Goal: Entertainment & Leisure: Consume media (video, audio)

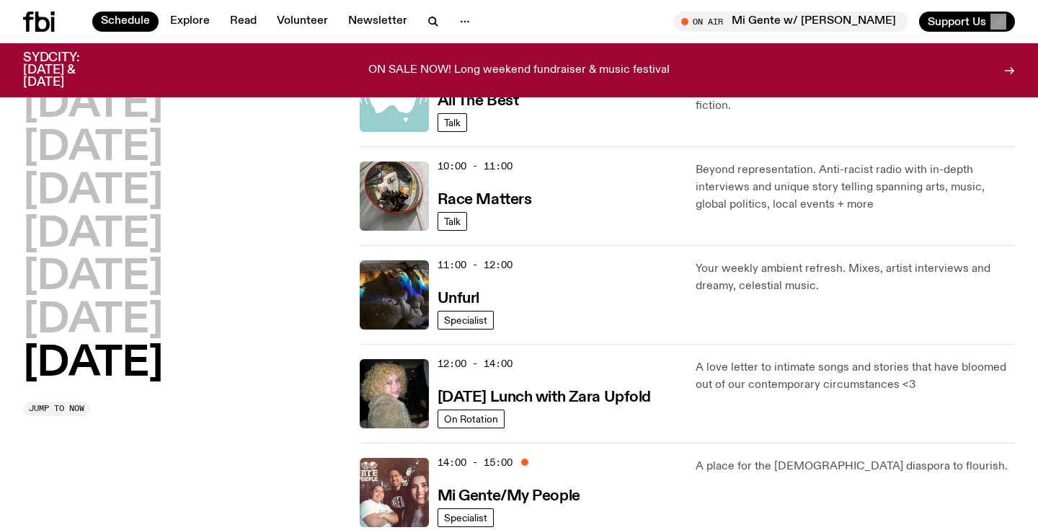
scroll to position [377, 0]
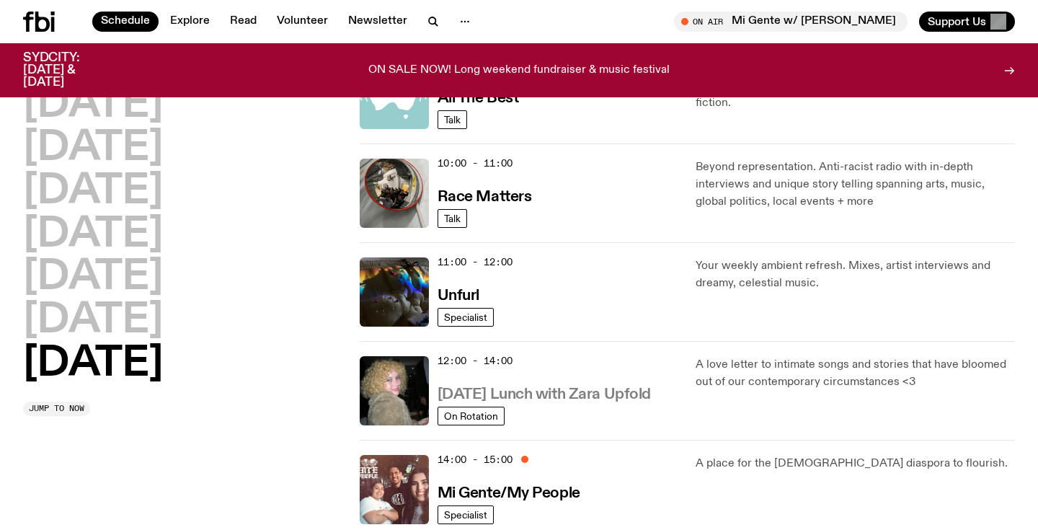
click at [558, 390] on h3 "[DATE] Lunch with Zara Upfold" at bounding box center [543, 394] width 213 height 15
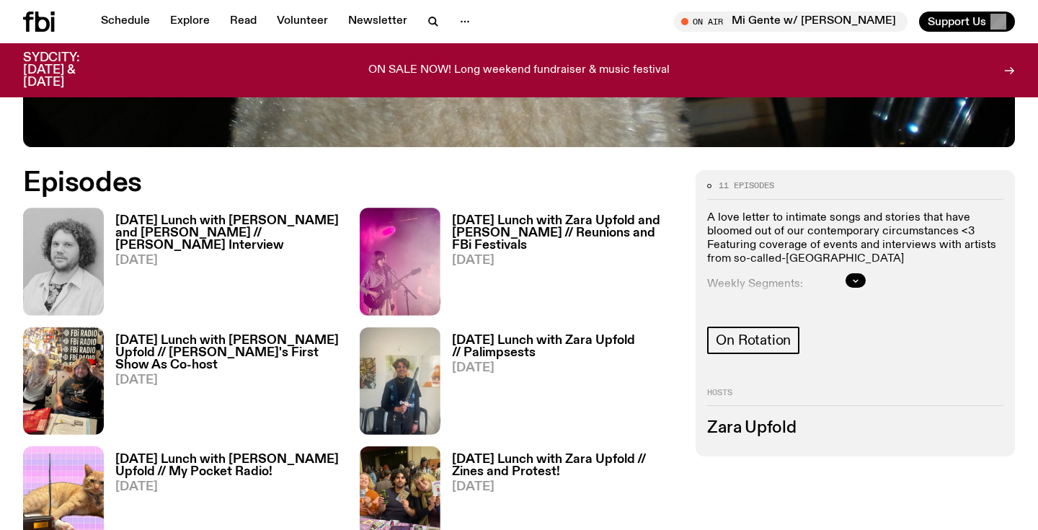
scroll to position [607, 0]
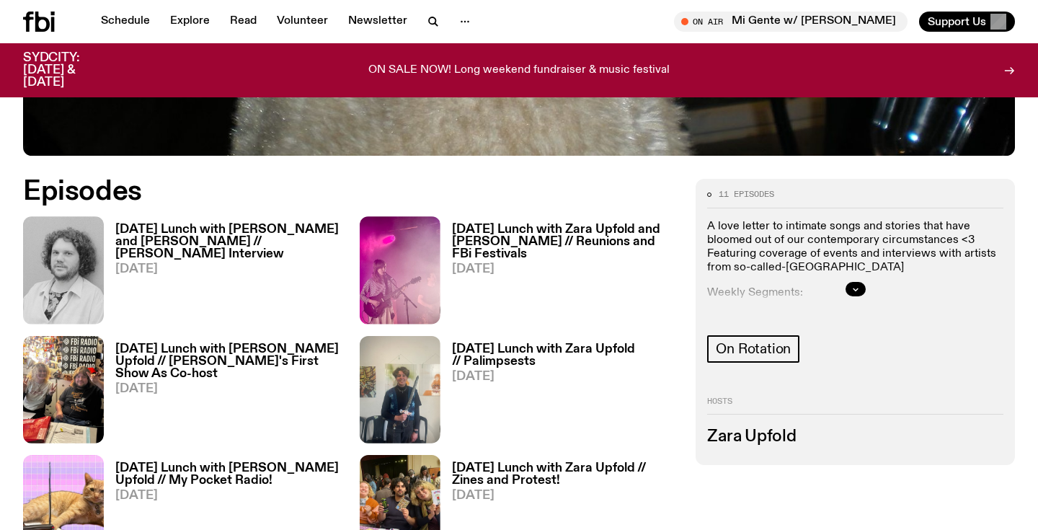
click at [292, 227] on h3 "[DATE] Lunch with [PERSON_NAME] and [PERSON_NAME] // [PERSON_NAME] Interview" at bounding box center [228, 241] width 227 height 37
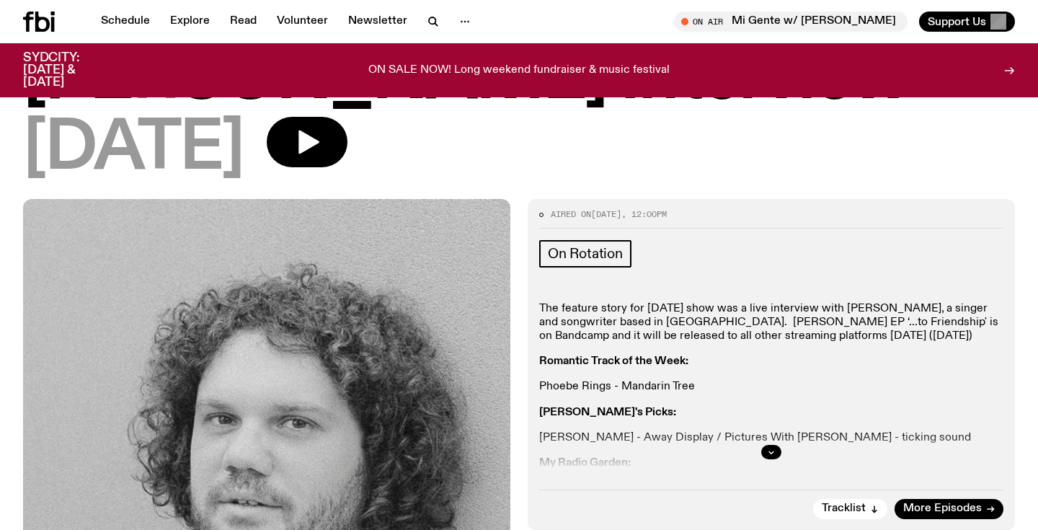
scroll to position [63, 0]
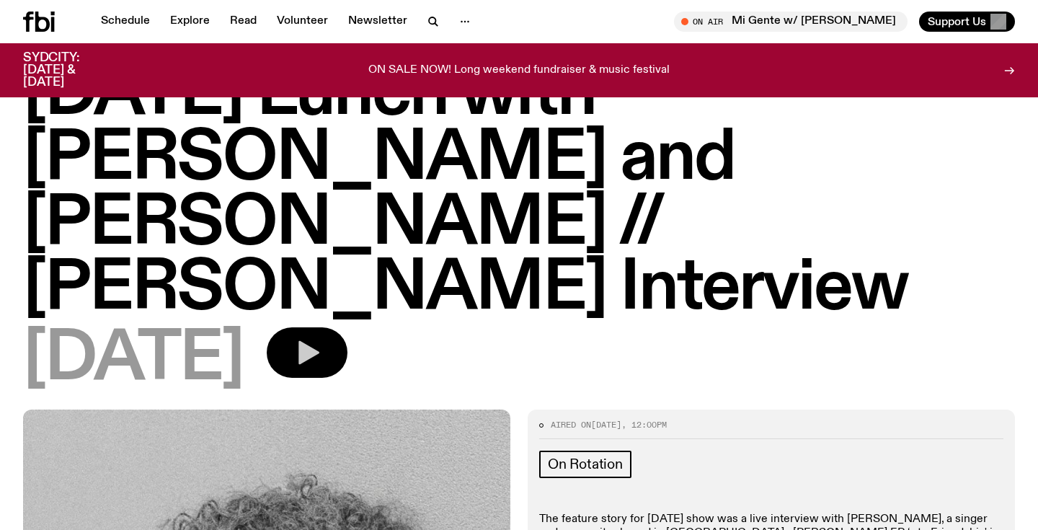
click at [321, 338] on icon "button" at bounding box center [307, 352] width 29 height 29
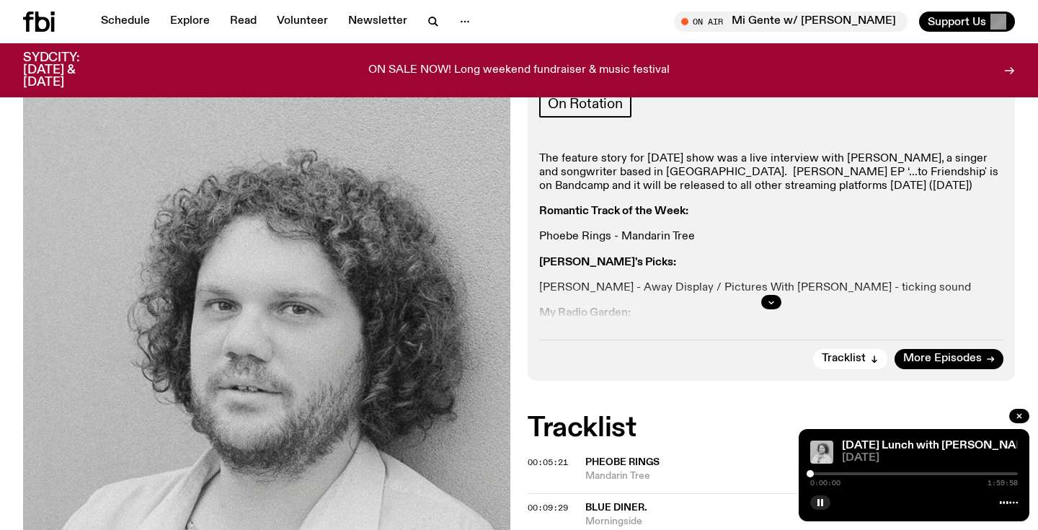
scroll to position [377, 0]
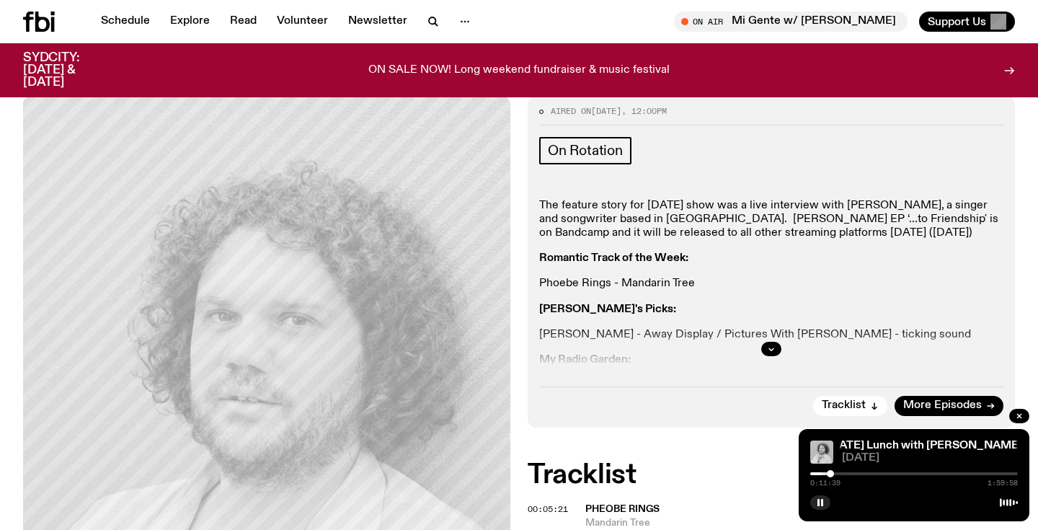
drag, startPoint x: 811, startPoint y: 474, endPoint x: 832, endPoint y: 477, distance: 21.2
click at [832, 477] on div "0:11:39 1:59:58" at bounding box center [914, 477] width 208 height 17
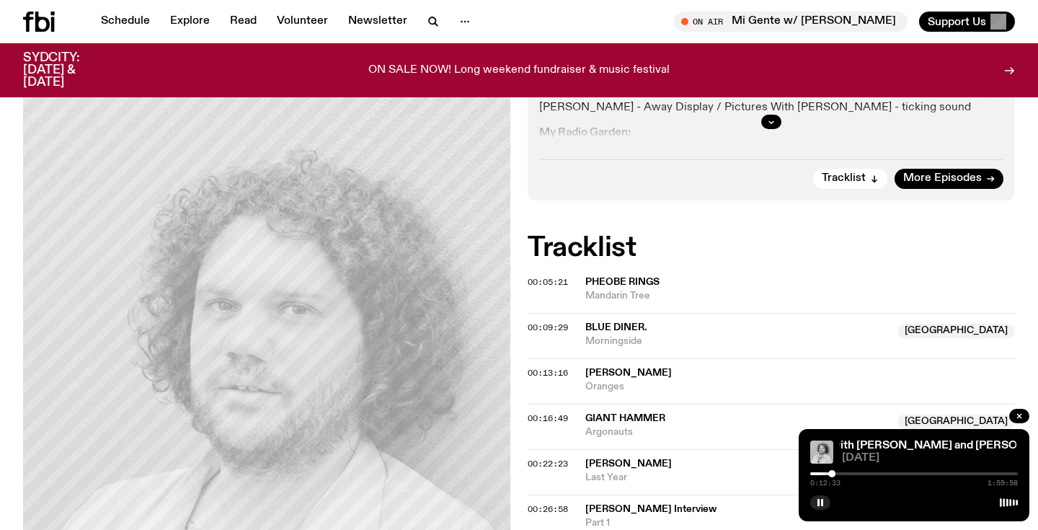
scroll to position [605, 0]
click at [840, 476] on div at bounding box center [838, 473] width 7 height 7
drag, startPoint x: 840, startPoint y: 474, endPoint x: 848, endPoint y: 475, distance: 7.2
click at [848, 475] on div at bounding box center [844, 473] width 7 height 7
click at [843, 476] on div at bounding box center [843, 473] width 7 height 7
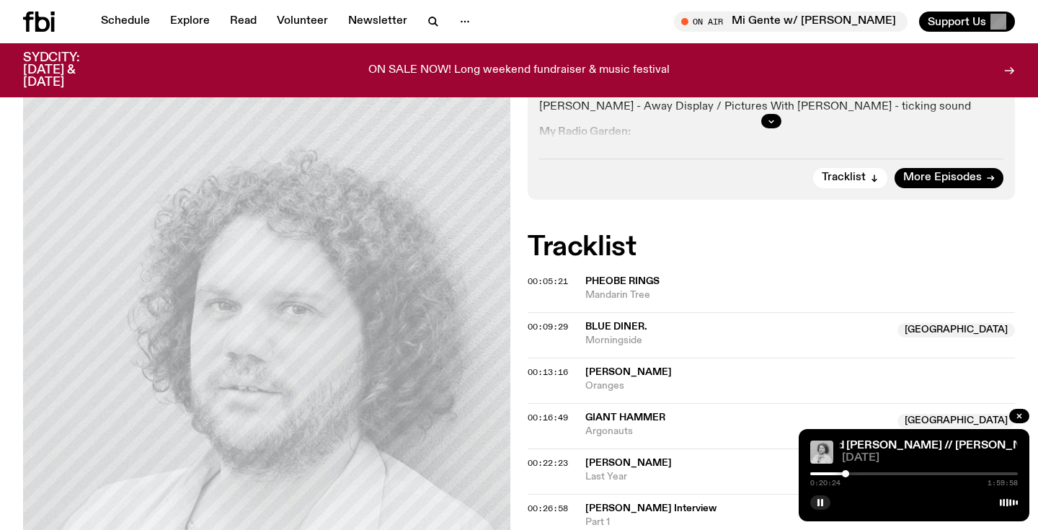
click at [845, 474] on div at bounding box center [845, 473] width 7 height 7
click at [846, 474] on div at bounding box center [846, 473] width 7 height 7
click at [847, 474] on div at bounding box center [846, 473] width 7 height 7
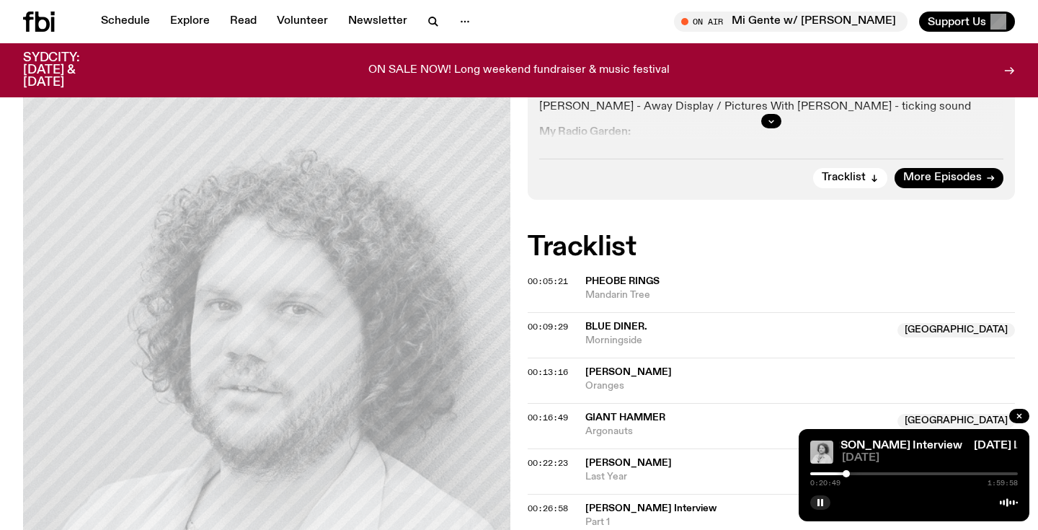
click at [846, 474] on div at bounding box center [846, 473] width 7 height 7
click at [856, 475] on div at bounding box center [856, 473] width 7 height 7
click at [874, 474] on div at bounding box center [874, 473] width 7 height 7
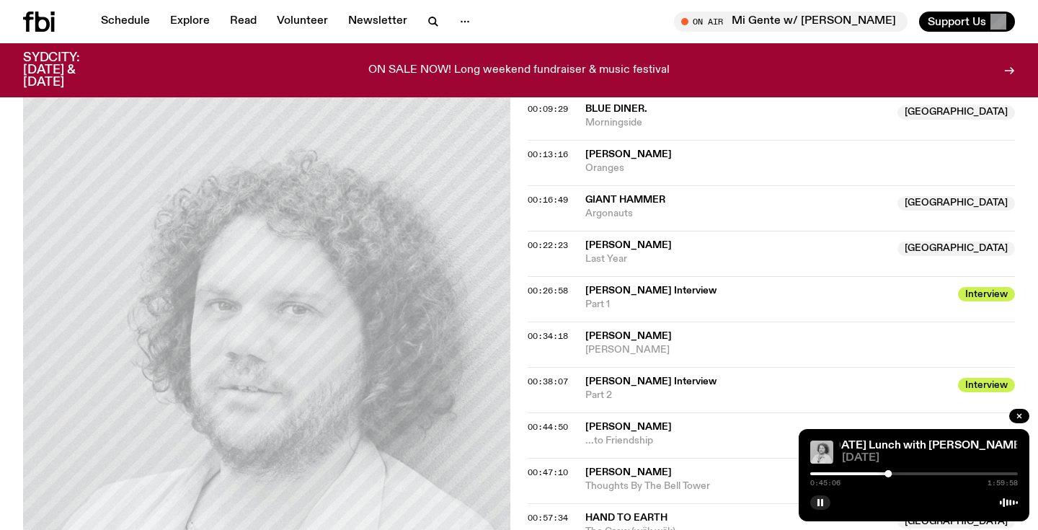
scroll to position [814, 0]
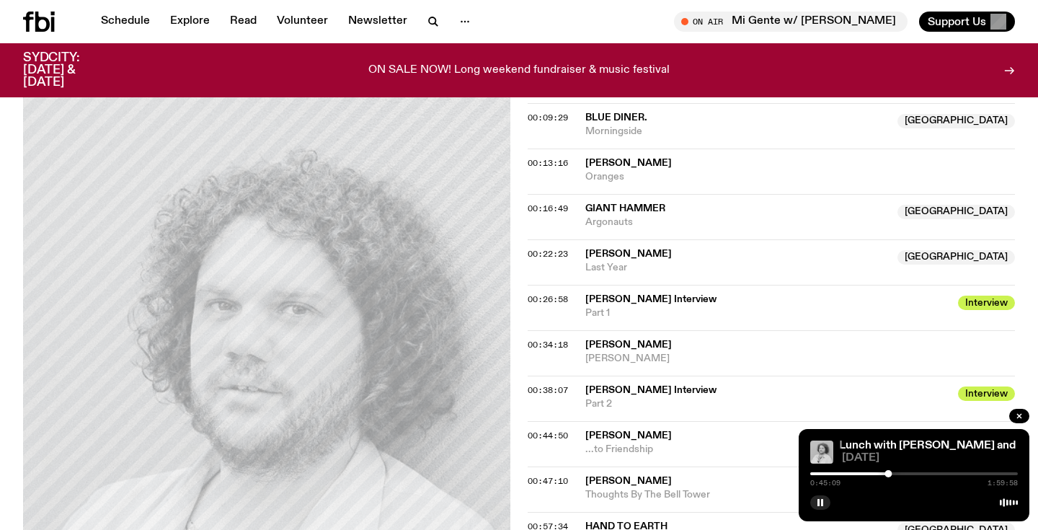
click at [12, 192] on div "Aired on [DATE] 12:00pm On Rotation The feature story for [DATE] show was a liv…" at bounding box center [519, 456] width 1038 height 1594
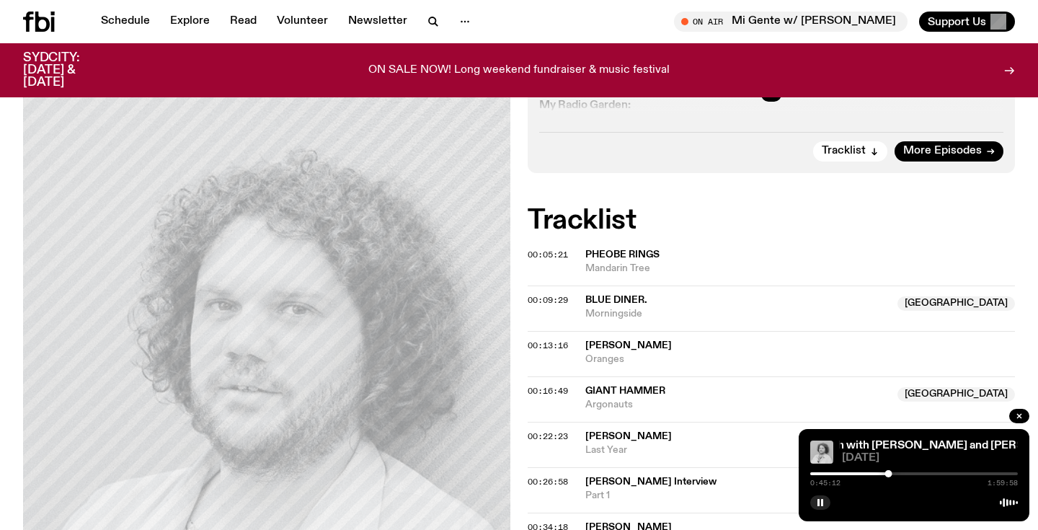
scroll to position [624, 0]
